Goal: Task Accomplishment & Management: Use online tool/utility

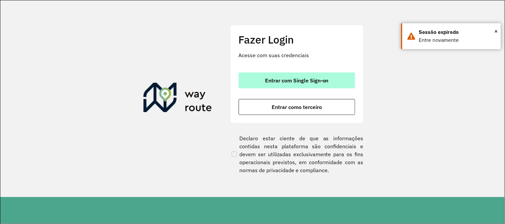
click at [318, 74] on button "Entrar com Single Sign-on" at bounding box center [296, 81] width 116 height 16
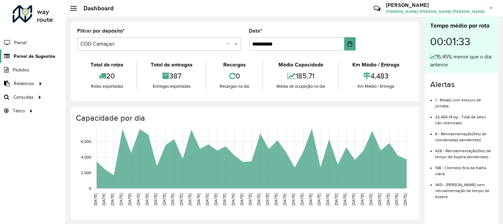
click at [49, 59] on span "Painel de Sugestão" at bounding box center [35, 56] width 42 height 7
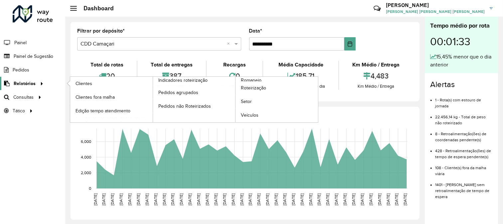
click at [34, 87] on span "Relatórios" at bounding box center [25, 83] width 22 height 7
click at [257, 80] on span "Romaneio" at bounding box center [252, 80] width 22 height 7
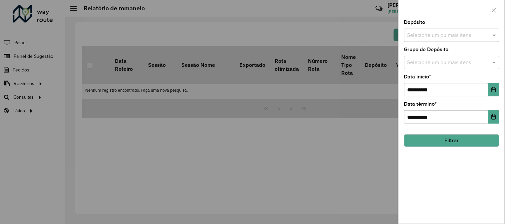
click at [441, 32] on input "text" at bounding box center [447, 36] width 85 height 8
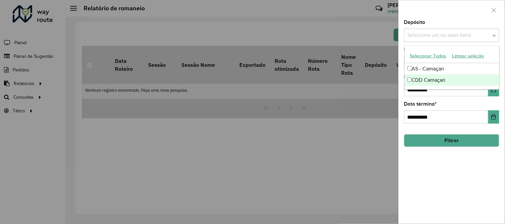
click at [433, 78] on div "CDD Camaçari" at bounding box center [451, 80] width 94 height 11
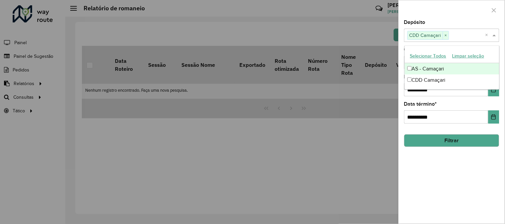
click at [463, 16] on div at bounding box center [451, 10] width 106 height 20
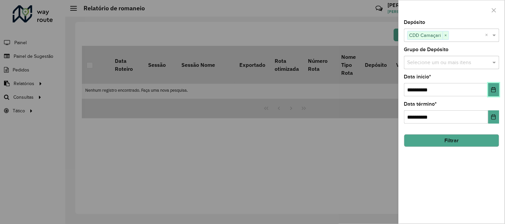
click at [496, 87] on button "Choose Date" at bounding box center [493, 89] width 11 height 13
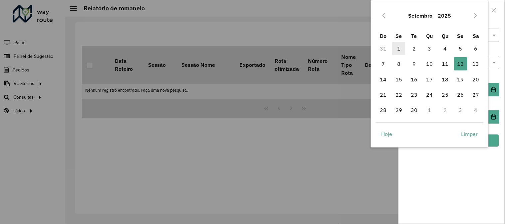
click at [401, 49] on span "1" at bounding box center [398, 48] width 13 height 13
type input "**********"
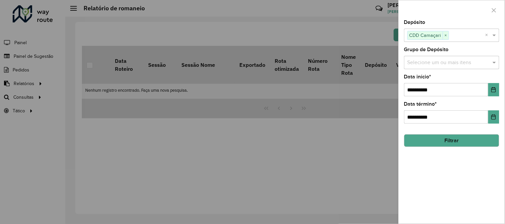
click at [439, 157] on div "**********" at bounding box center [451, 122] width 106 height 204
click at [460, 141] on button "Filtrar" at bounding box center [451, 140] width 95 height 13
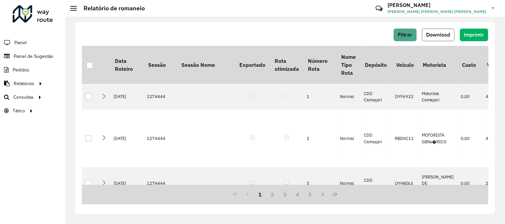
click at [446, 32] on span "Download" at bounding box center [438, 35] width 24 height 6
click at [431, 34] on span "Download" at bounding box center [438, 35] width 24 height 6
